Goal: Find contact information: Find contact information

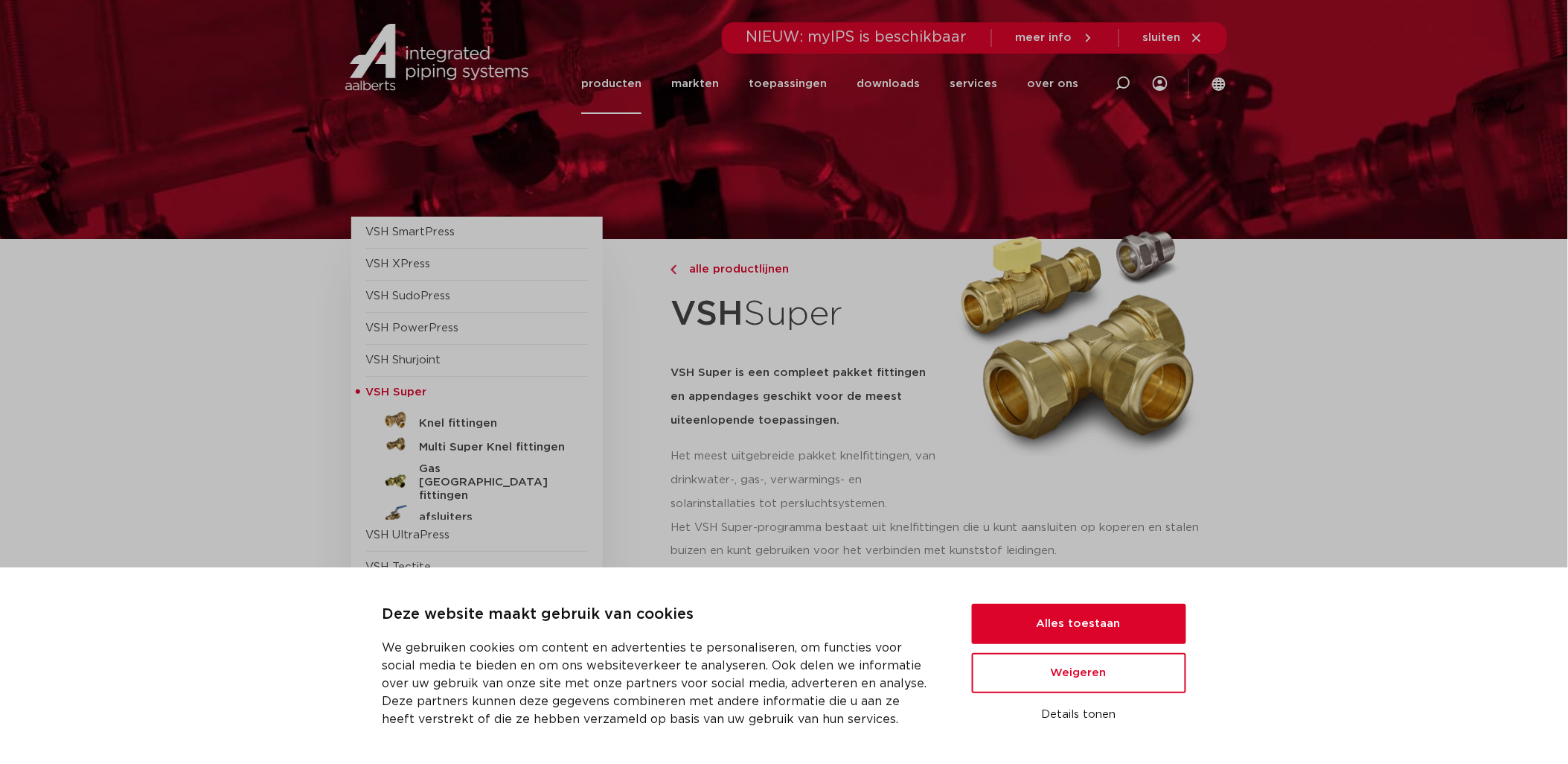
drag, startPoint x: 1005, startPoint y: 82, endPoint x: 1028, endPoint y: 82, distance: 23.0
click at [1017, 82] on ul "producten markten toepassingen downloads alle downloads certificaten cad en and…" at bounding box center [830, 83] width 497 height 60
click at [1084, 641] on button "Alles toestaan" at bounding box center [1080, 624] width 215 height 40
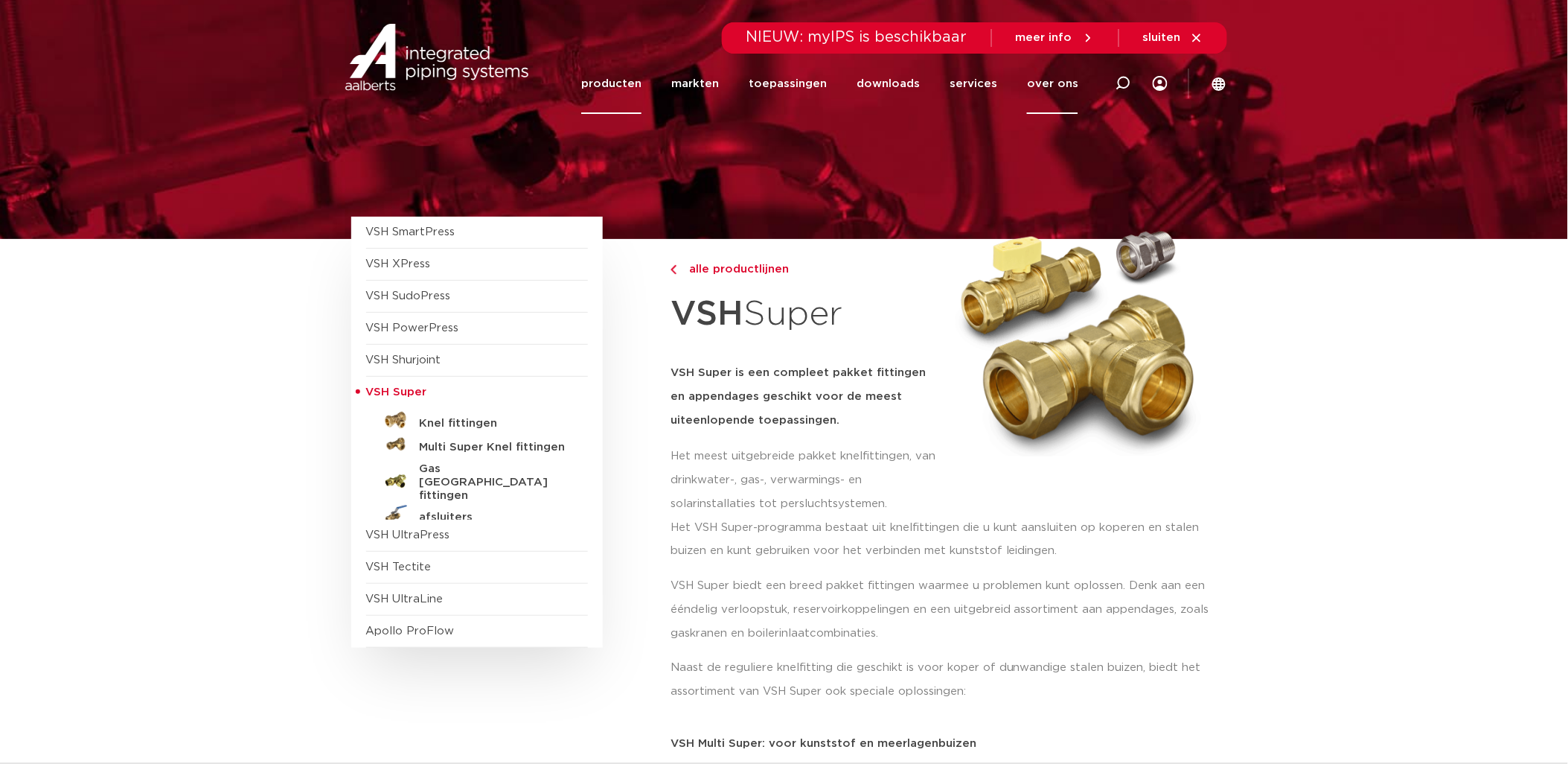
click at [1047, 80] on link "over ons" at bounding box center [1052, 83] width 51 height 60
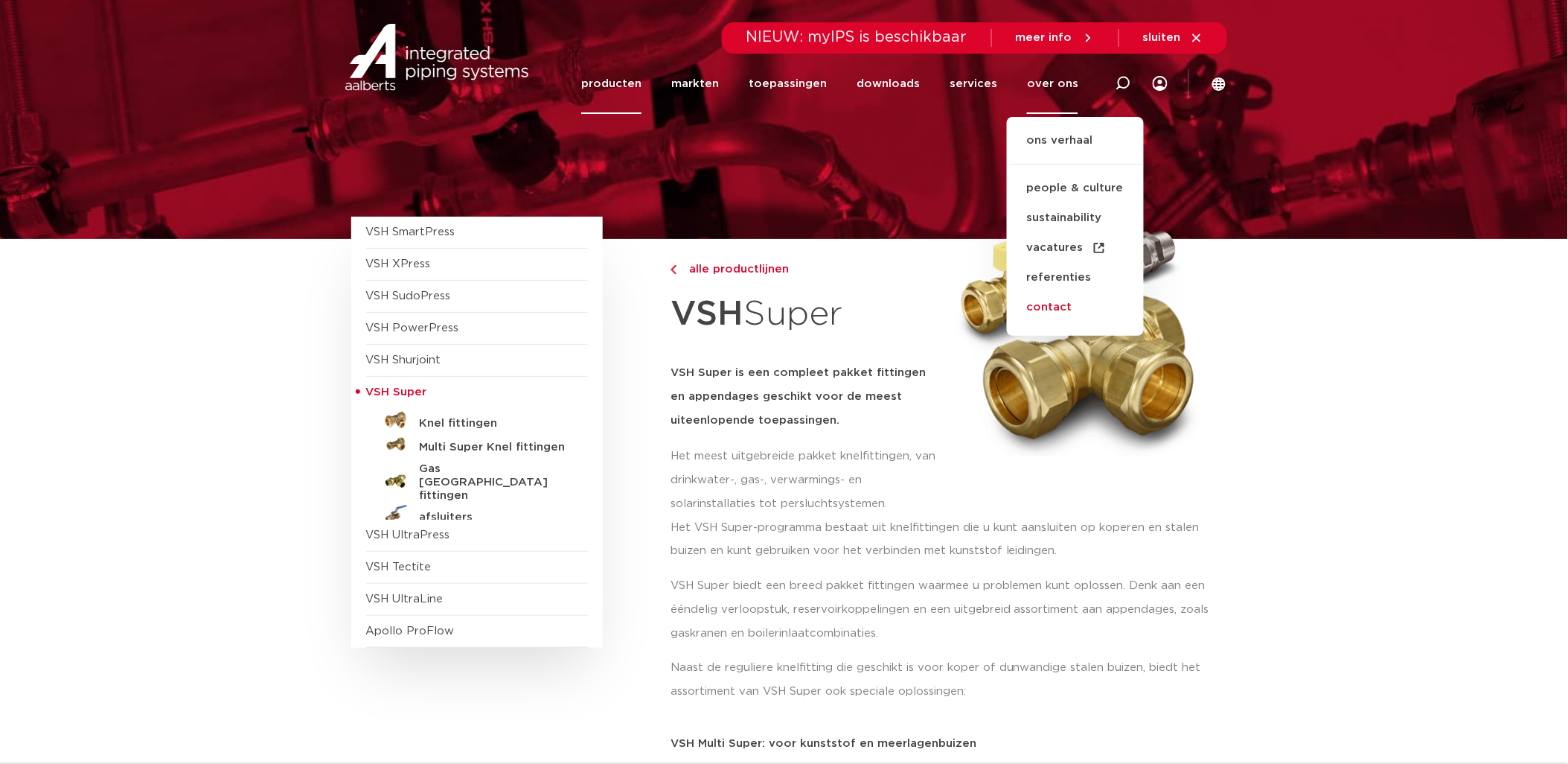
click at [1063, 301] on link "contact" at bounding box center [1075, 307] width 137 height 30
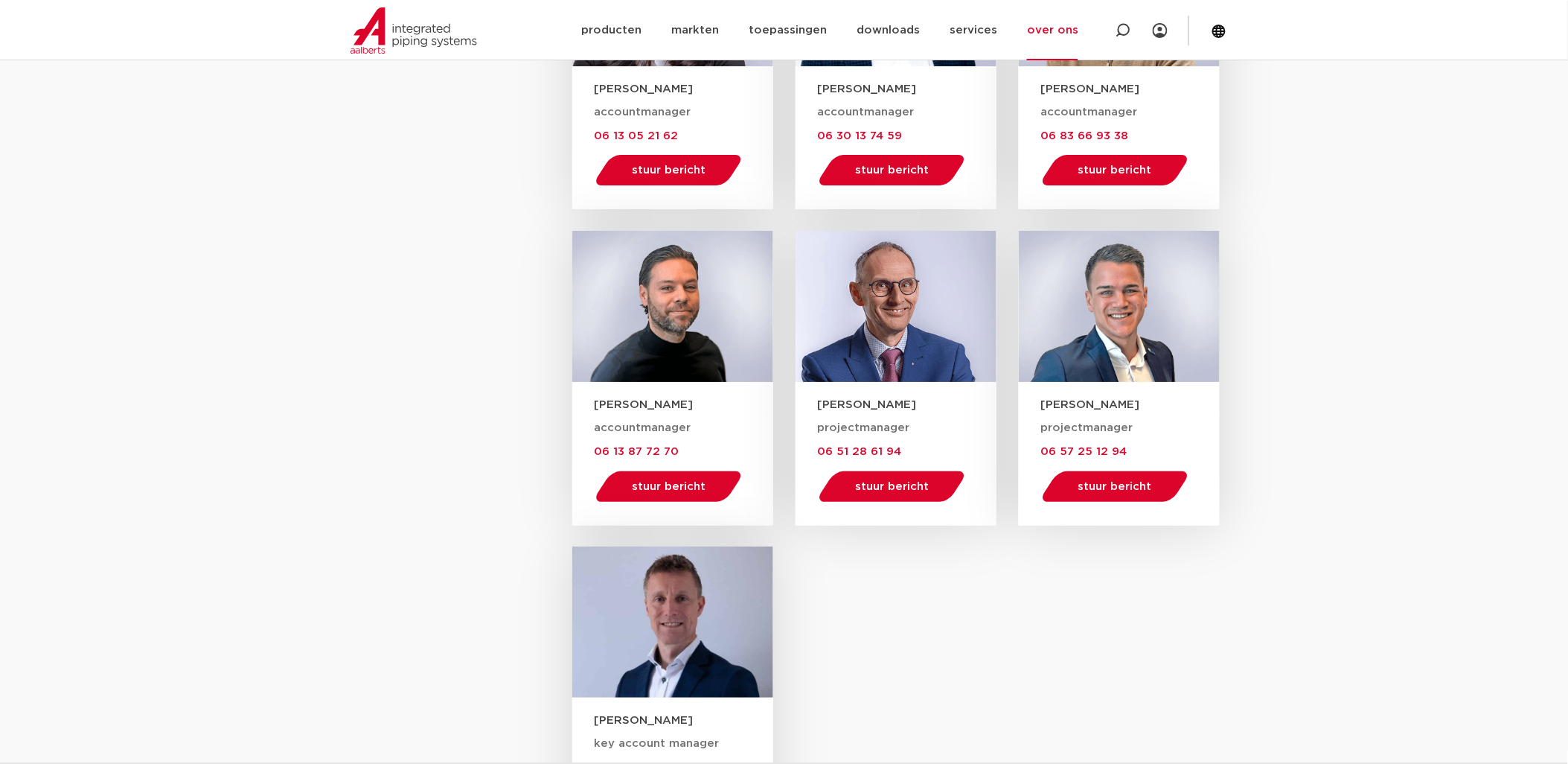
scroll to position [1902, 0]
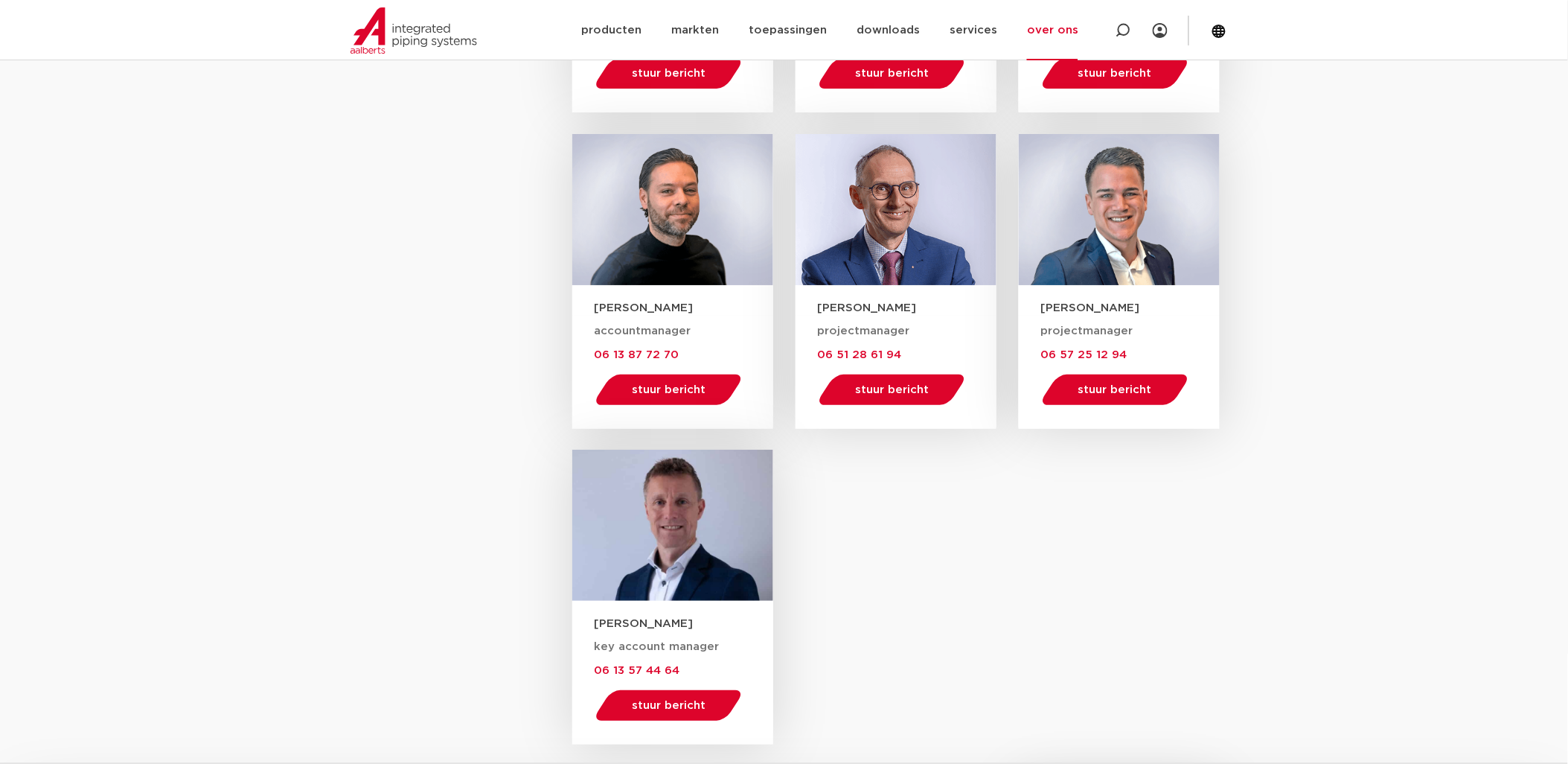
click at [1082, 307] on h3 "[PERSON_NAME]" at bounding box center [1131, 307] width 179 height 15
click at [1135, 378] on link "stuur bericht" at bounding box center [1115, 390] width 153 height 30
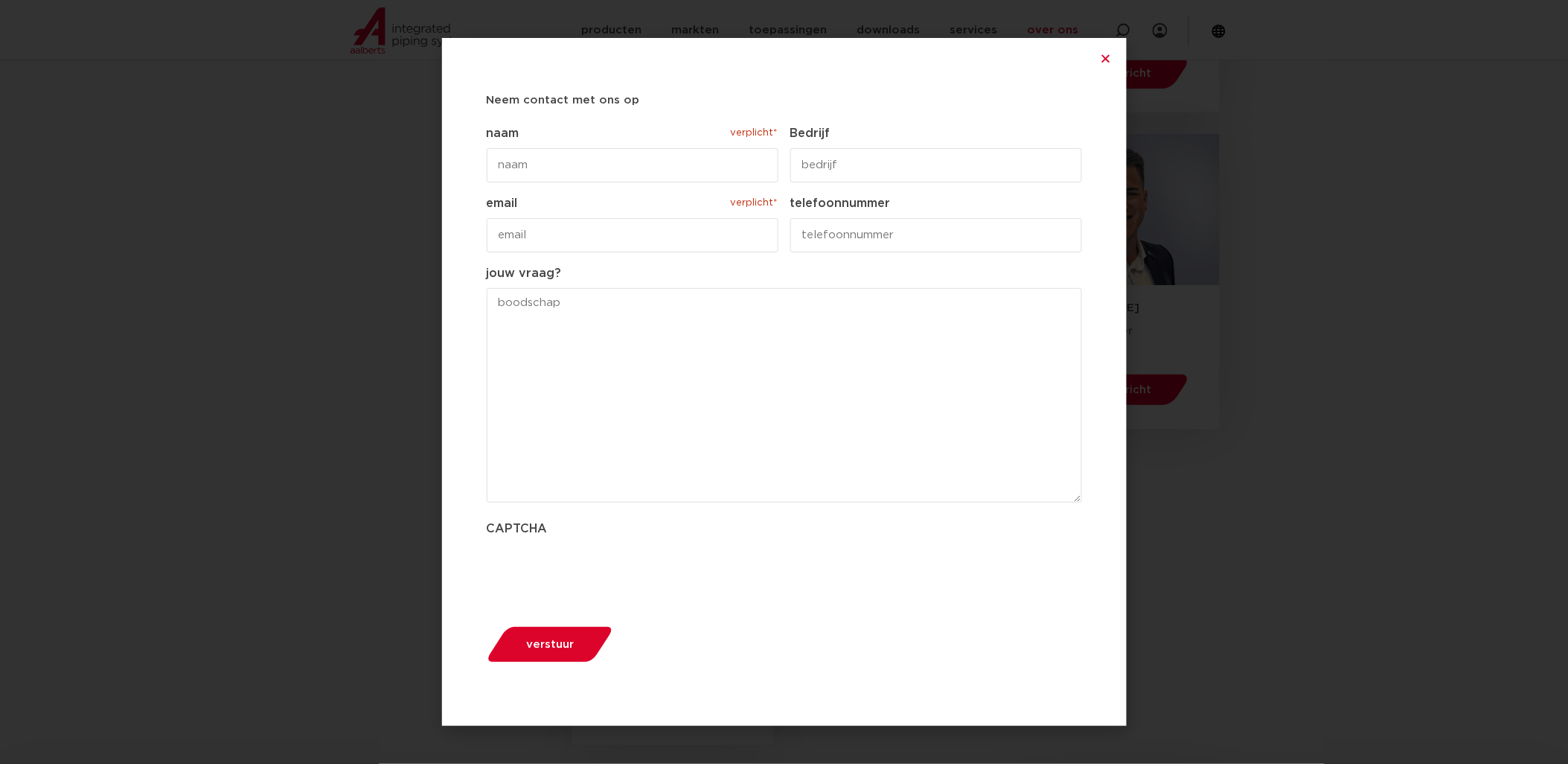
click at [1248, 382] on div "Neem contact met ons op " verplicht* " geeft vereiste velden aan Dit veld is ve…" at bounding box center [784, 382] width 1568 height 764
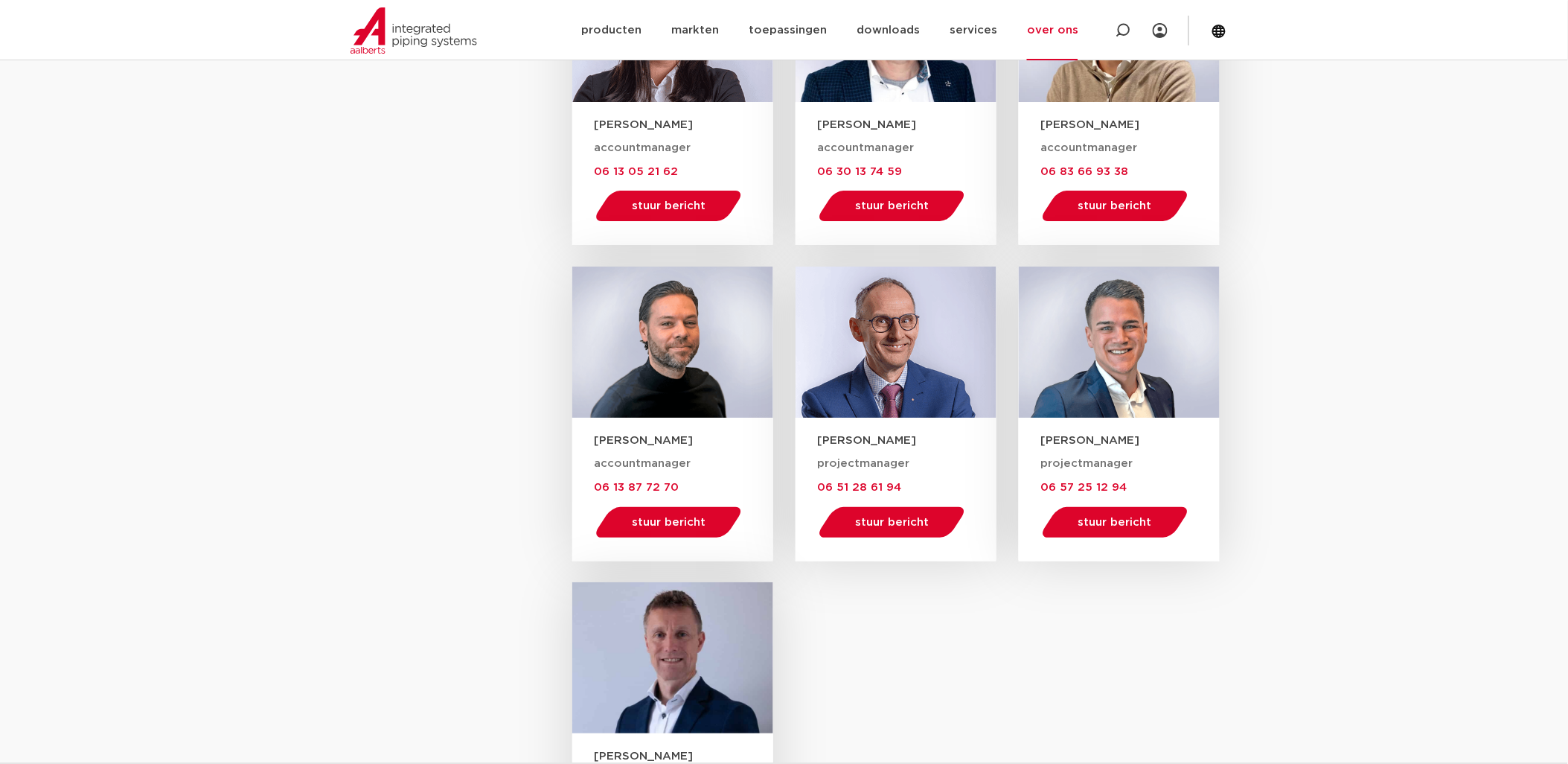
scroll to position [1736, 0]
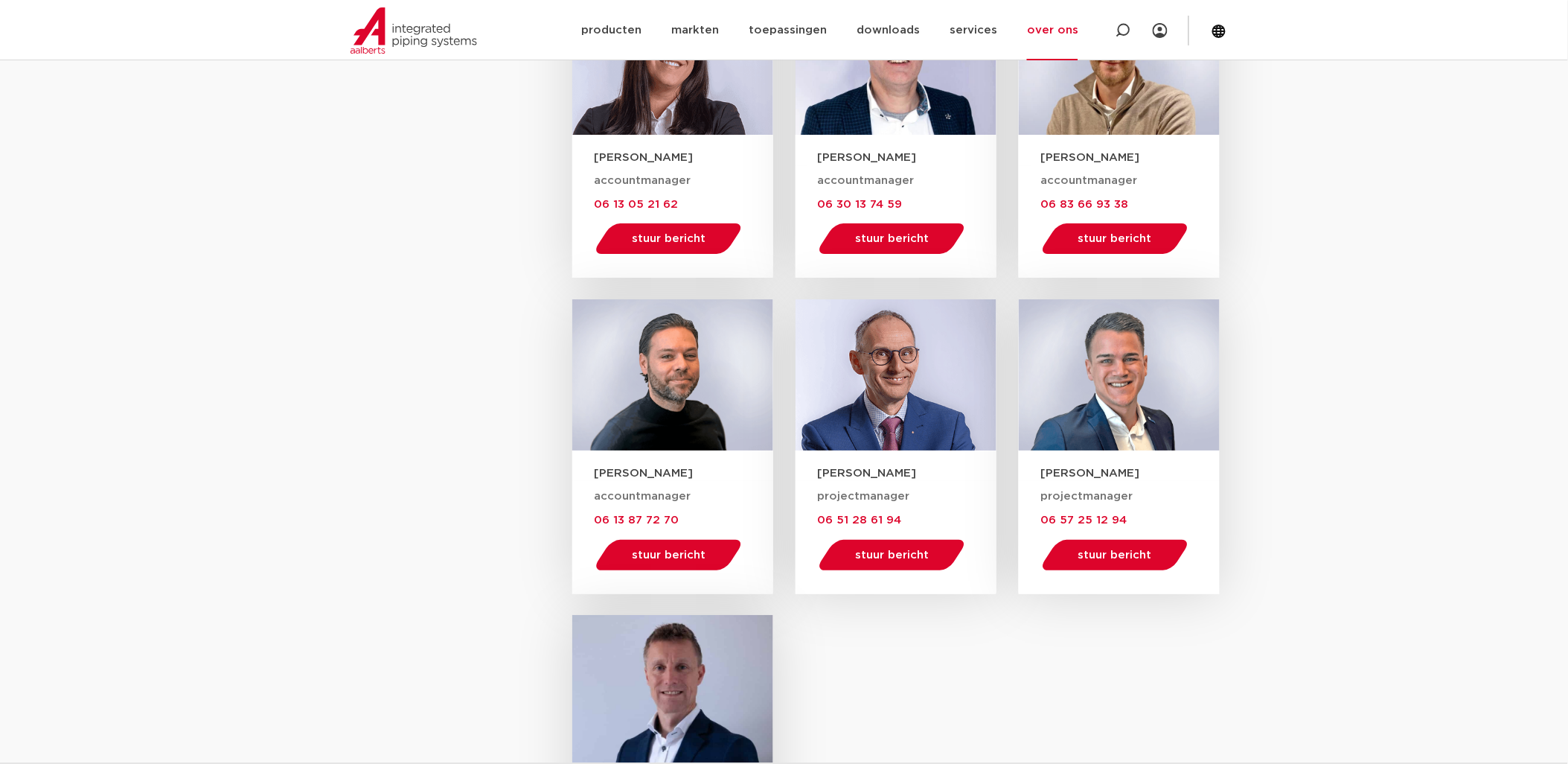
click at [1105, 473] on h3 "Rick de Fijter" at bounding box center [1131, 472] width 179 height 15
click at [1148, 465] on h3 "Rick de Fijter" at bounding box center [1131, 472] width 179 height 15
click at [1115, 474] on h3 "Rick de Fijter" at bounding box center [1131, 472] width 179 height 15
drag, startPoint x: 1039, startPoint y: 473, endPoint x: 1134, endPoint y: 508, distance: 101.2
click at [1134, 508] on div "Rick de Fijter projectmanager 06 57 25 12 94 stuur bericht rick.defijter@aalber…" at bounding box center [1119, 522] width 201 height 144
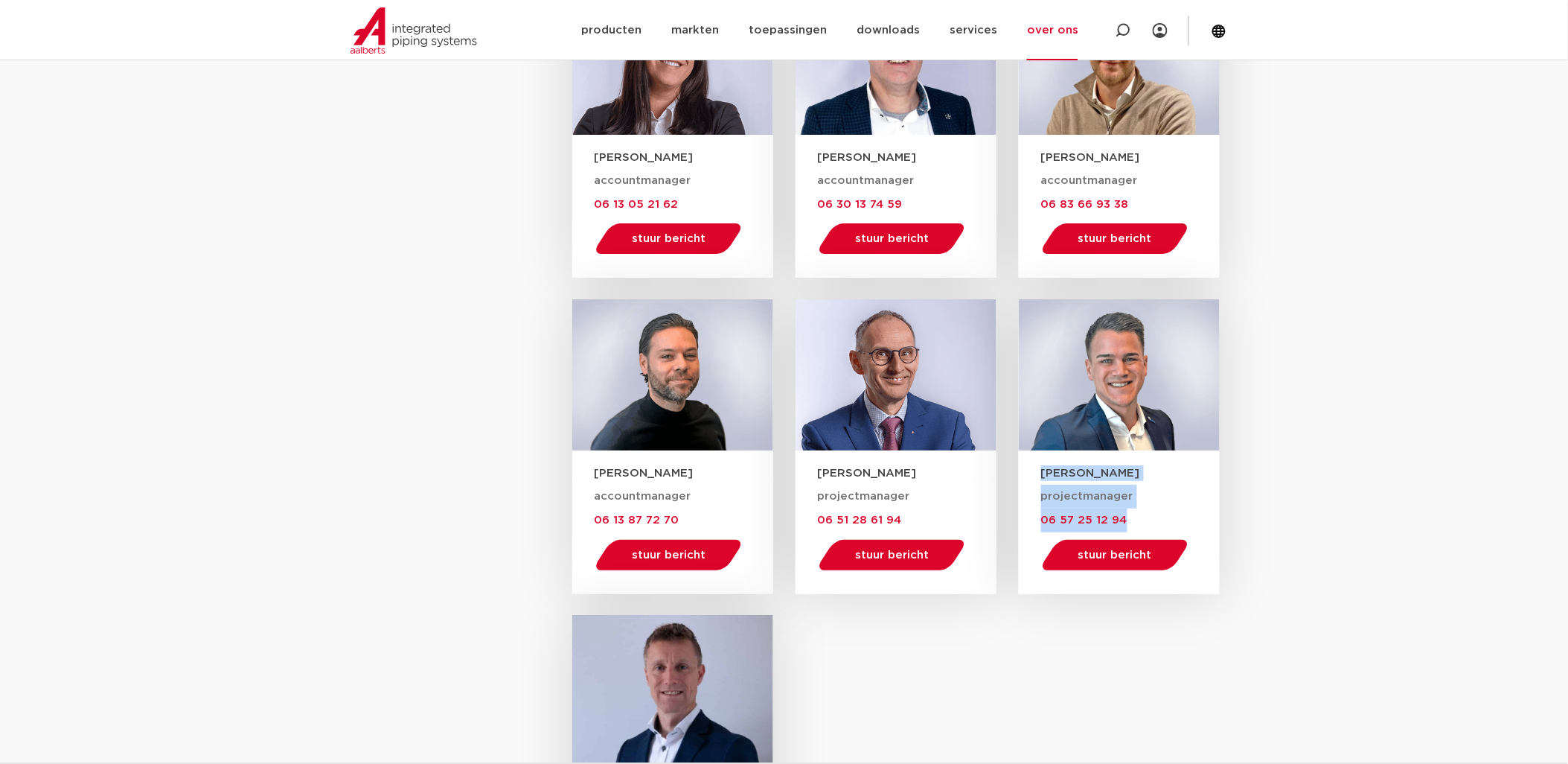
copy div "Rick de Fijter projectmanager 06 57 25 12 94"
click at [425, 434] on aside "Functie alles fire protection & industry accountmanagers project sales key acco…" at bounding box center [461, 81] width 224 height 1657
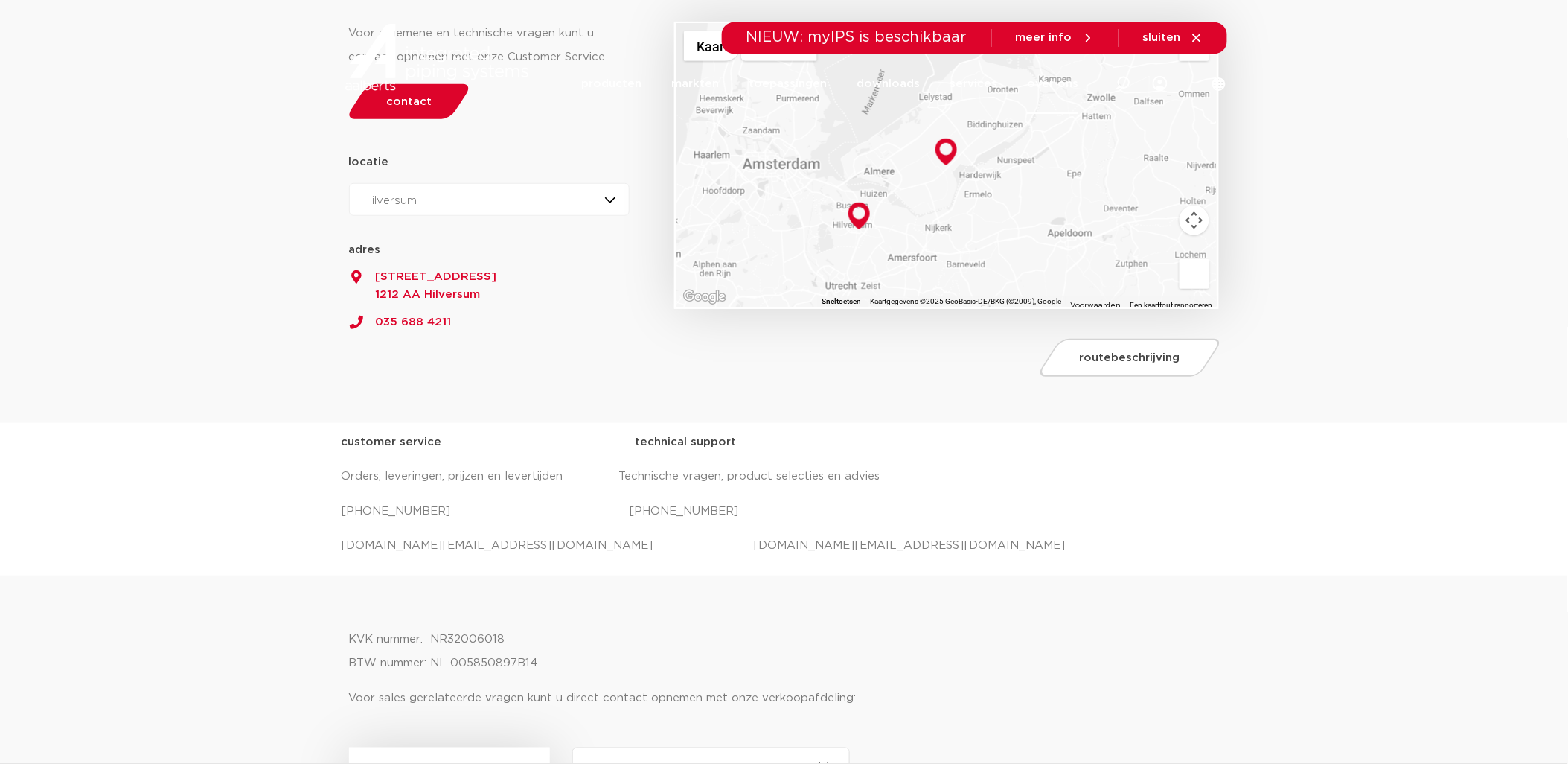
scroll to position [0, 0]
